Goal: Check status: Check status

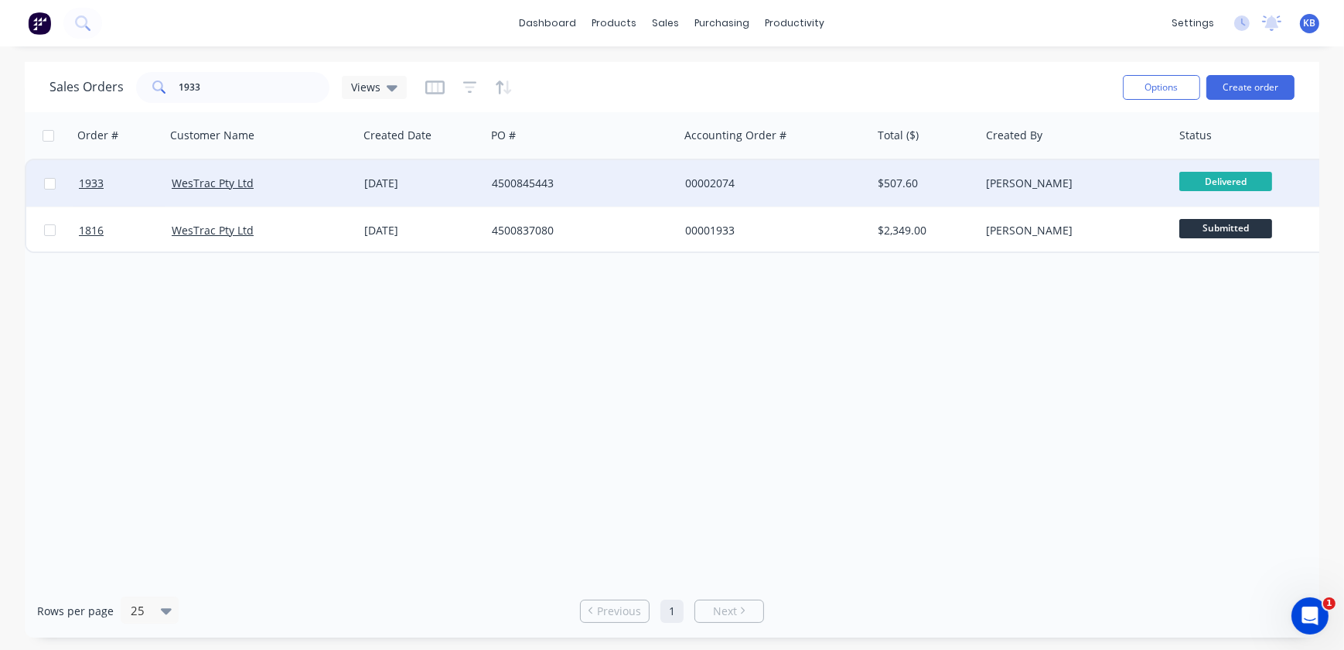
click at [1193, 176] on span "Delivered" at bounding box center [1225, 181] width 93 height 19
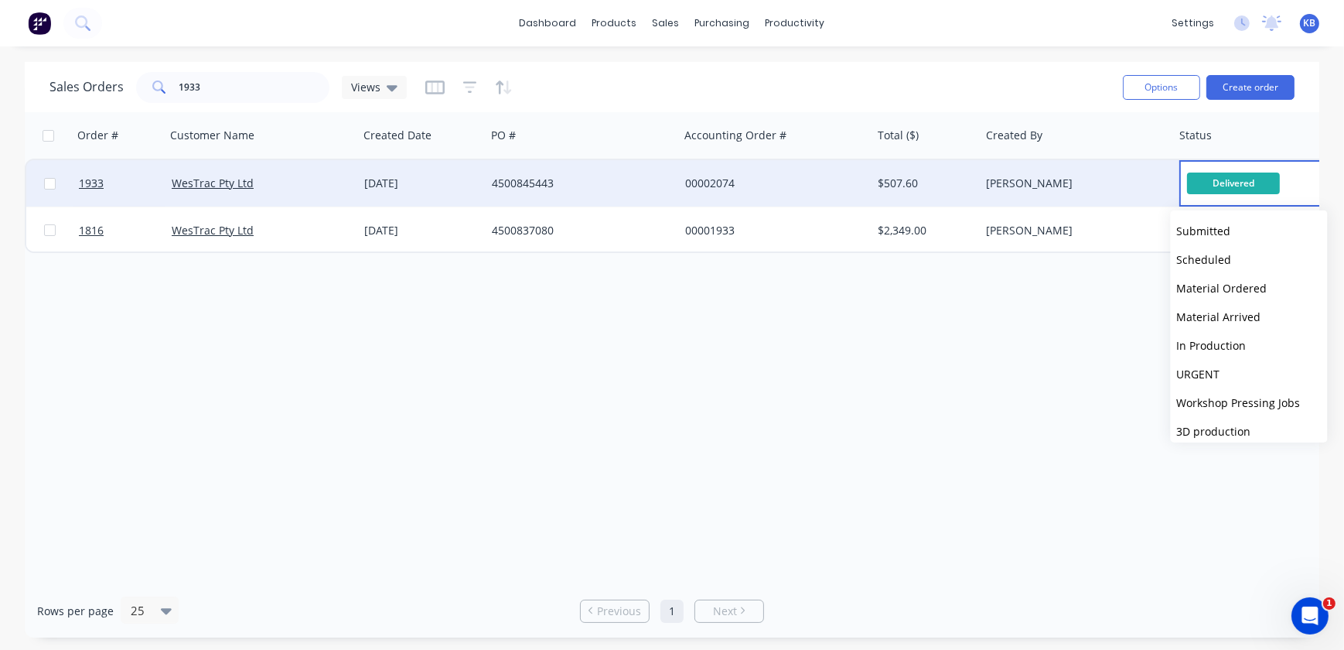
click at [958, 469] on div "Order # Customer Name Created Date PO # Accounting Order # Total ($) Created By…" at bounding box center [672, 348] width 1295 height 472
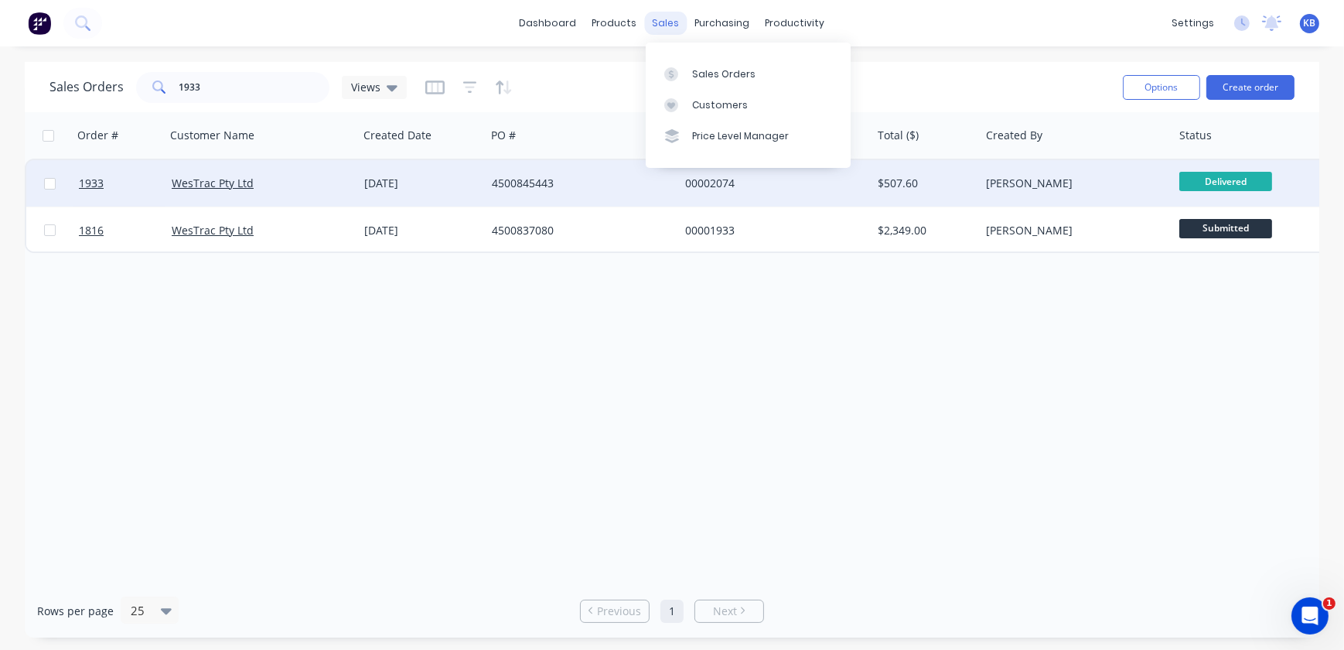
click at [682, 27] on div "sales" at bounding box center [666, 23] width 43 height 23
click at [695, 54] on div "Sales Orders Customers Price Level Manager" at bounding box center [748, 105] width 205 height 125
click at [697, 60] on link "Sales Orders" at bounding box center [748, 73] width 205 height 31
click at [318, 15] on div "dashboard products sales purchasing productivity dashboard products Product Cat…" at bounding box center [672, 23] width 1344 height 46
drag, startPoint x: 254, startPoint y: 77, endPoint x: 172, endPoint y: 118, distance: 91.7
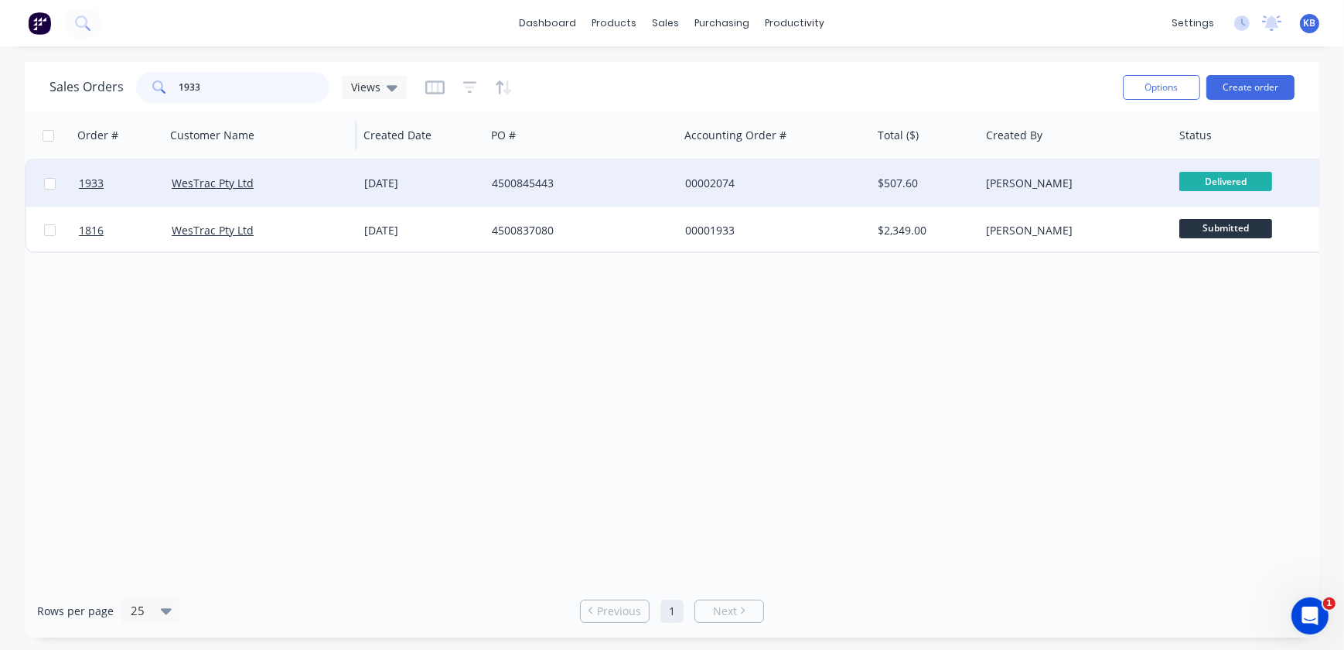
click at [172, 118] on div "Sales Orders 1933 Views Options Create order Order # Customer Name Created Date…" at bounding box center [672, 349] width 1295 height 575
type input "1701"
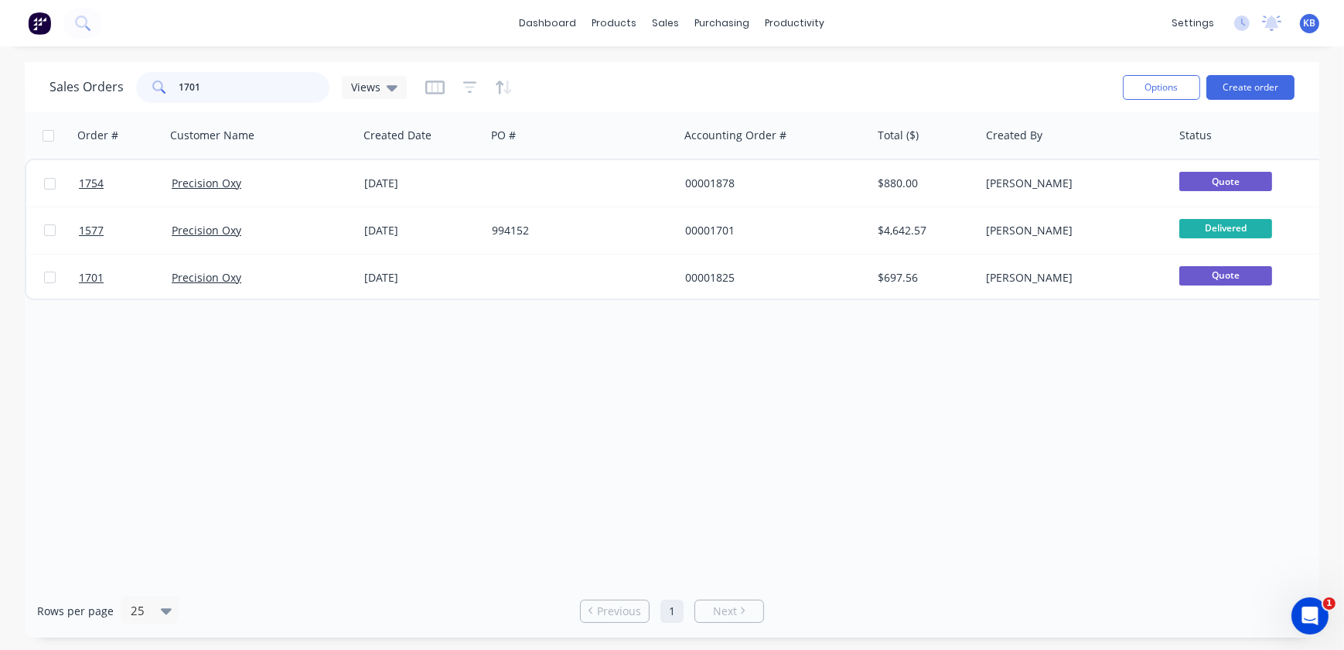
click at [220, 77] on input "1701" at bounding box center [254, 87] width 151 height 31
drag, startPoint x: 220, startPoint y: 87, endPoint x: 120, endPoint y: 85, distance: 99.8
click at [110, 85] on div "Sales Orders 1701 Views" at bounding box center [227, 87] width 357 height 31
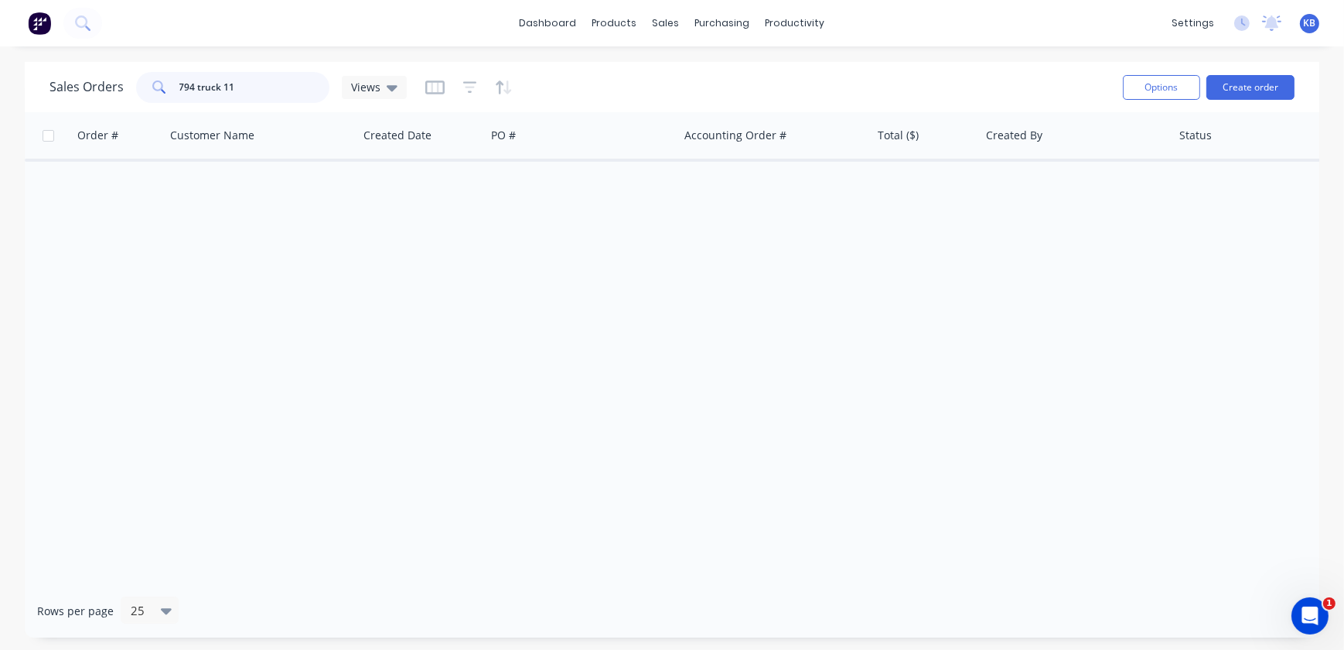
drag, startPoint x: 244, startPoint y: 87, endPoint x: 97, endPoint y: 77, distance: 148.1
click at [97, 77] on div "Sales Orders 794 truck 11 Views" at bounding box center [227, 87] width 357 height 31
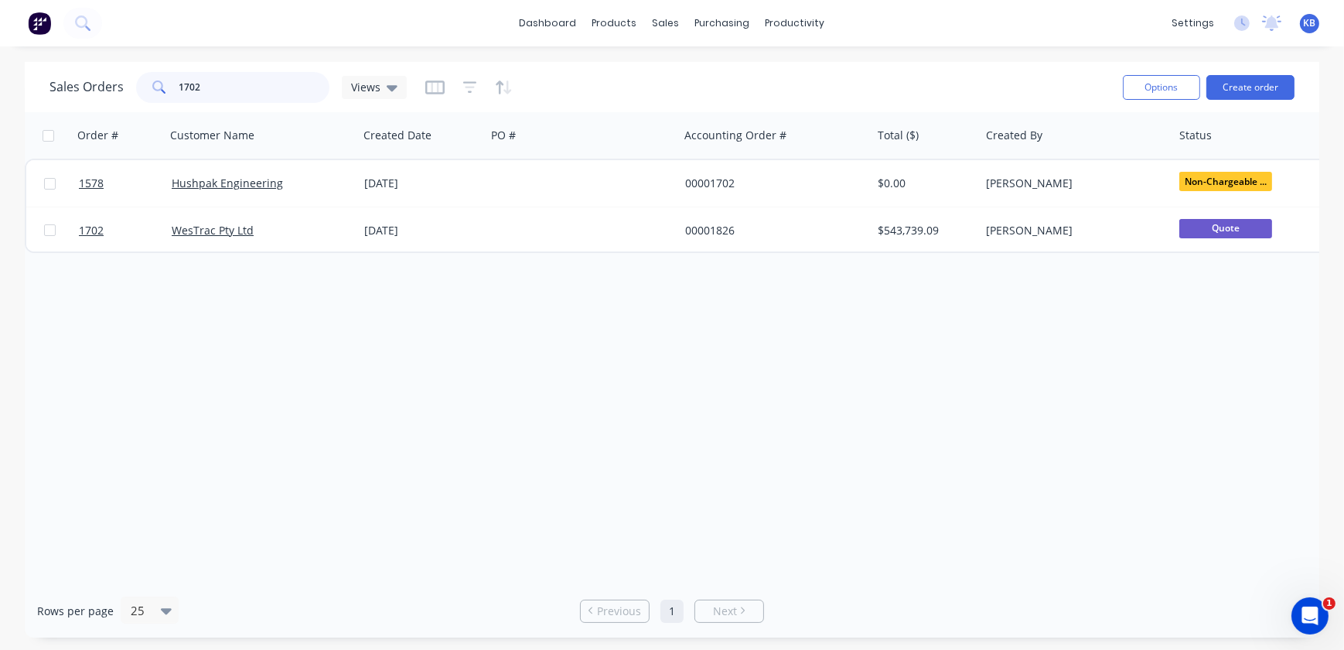
type input "1702"
